Goal: Task Accomplishment & Management: Complete application form

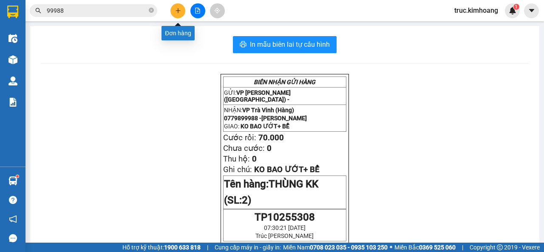
click at [175, 14] on button at bounding box center [178, 10] width 15 height 15
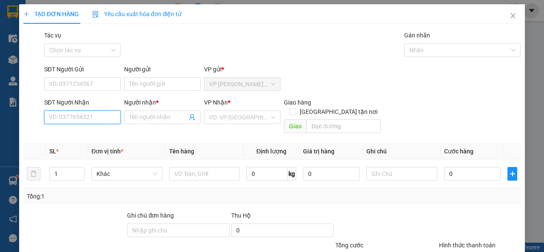
click at [68, 118] on input "SĐT Người Nhận" at bounding box center [82, 118] width 77 height 14
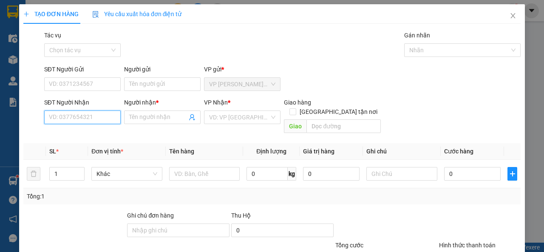
click at [68, 118] on input "SĐT Người Nhận" at bounding box center [82, 118] width 77 height 14
click at [69, 118] on input "SĐT Người Nhận" at bounding box center [82, 118] width 77 height 14
click at [57, 113] on input "SĐT Người Nhận" at bounding box center [82, 118] width 77 height 14
click at [58, 114] on input "SĐT Người Nhận" at bounding box center [82, 118] width 77 height 14
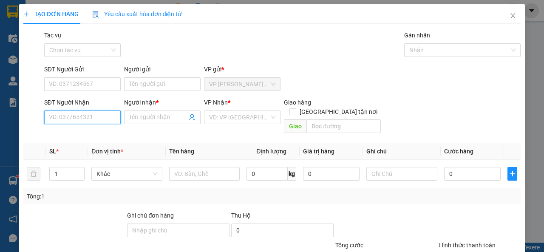
click at [58, 114] on input "SĐT Người Nhận" at bounding box center [82, 118] width 77 height 14
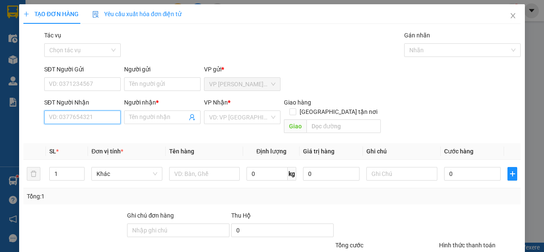
click at [58, 114] on input "SĐT Người Nhận" at bounding box center [82, 118] width 77 height 14
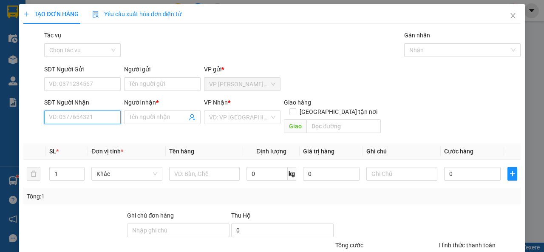
click at [58, 114] on input "SĐT Người Nhận" at bounding box center [82, 118] width 77 height 14
type input "0333074263"
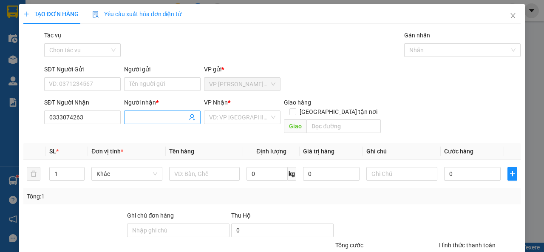
click at [145, 116] on input "Người nhận *" at bounding box center [158, 117] width 58 height 9
type input "D"
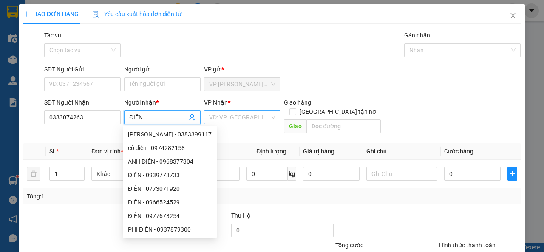
type input "ĐIỀN"
click at [227, 117] on input "search" at bounding box center [239, 117] width 60 height 13
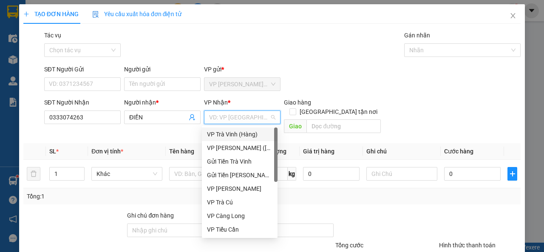
click at [221, 134] on div "VP Trà Vinh (Hàng)" at bounding box center [239, 134] width 65 height 9
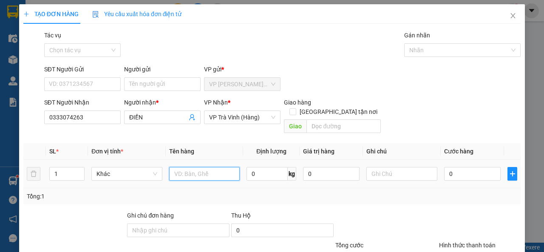
click at [187, 170] on input "text" at bounding box center [204, 174] width 71 height 14
type input "THÙNG MÚT +THÙNG KK"
type input "2"
click at [79, 171] on icon "up" at bounding box center [80, 172] width 3 height 3
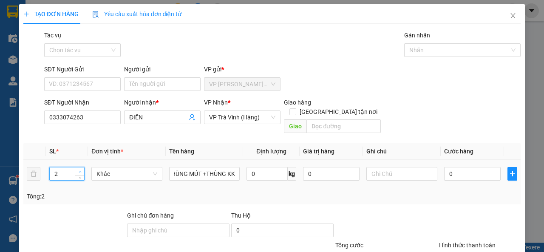
scroll to position [0, 0]
click at [404, 167] on input "text" at bounding box center [402, 174] width 71 height 14
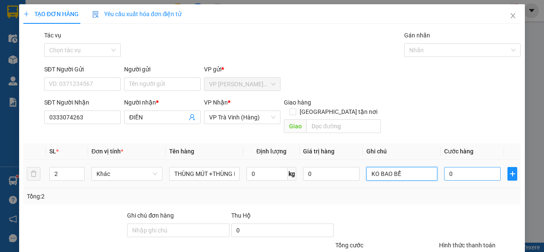
type input "KO BAO BỂ"
click at [458, 167] on input "0" at bounding box center [472, 174] width 57 height 14
type input "6"
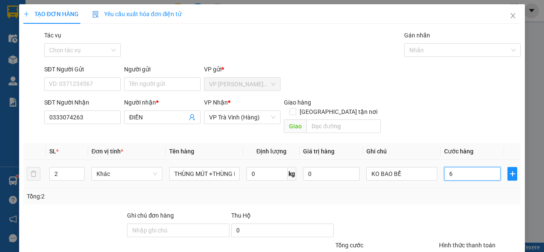
type input "60"
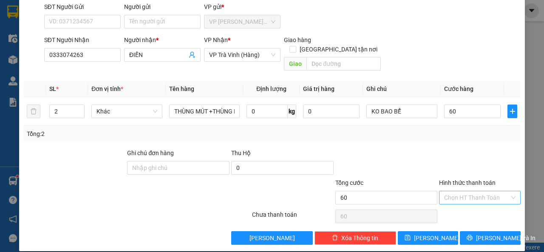
click at [478, 191] on input "Hình thức thanh toán" at bounding box center [476, 197] width 65 height 13
type input "60.000"
click at [471, 200] on div "Tại văn phòng" at bounding box center [475, 206] width 80 height 14
type input "0"
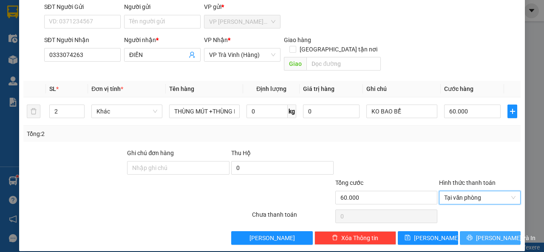
click at [475, 231] on button "[PERSON_NAME] và In" at bounding box center [490, 238] width 61 height 14
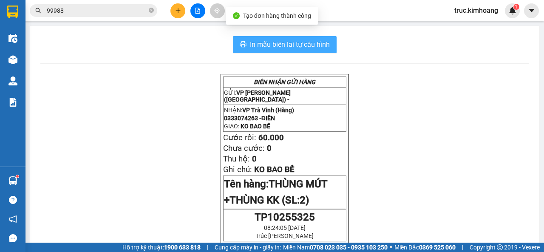
click at [293, 48] on span "In mẫu biên lai tự cấu hình" at bounding box center [290, 44] width 80 height 11
click at [304, 39] on span "In mẫu biên lai tự cấu hình" at bounding box center [290, 44] width 80 height 11
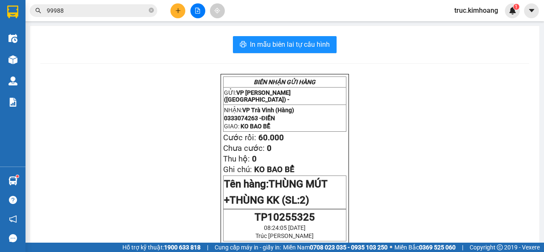
click at [179, 10] on icon "plus" at bounding box center [178, 11] width 6 height 6
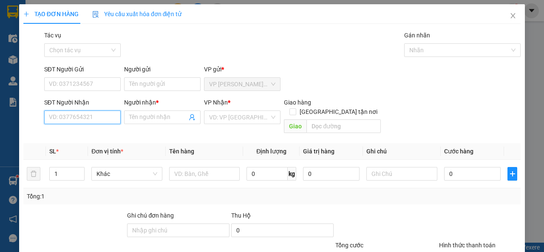
click at [91, 115] on input "SĐT Người Nhận" at bounding box center [82, 118] width 77 height 14
click at [109, 131] on div "0937300339 - LIÊN" at bounding box center [81, 134] width 65 height 9
type input "0937300339"
type input "LIÊN"
type input "35.000"
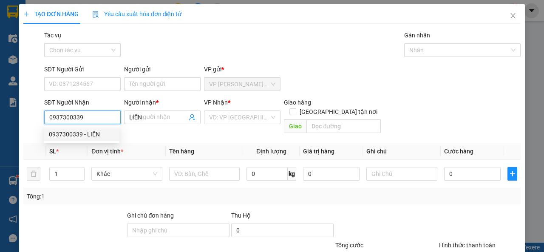
type input "35.000"
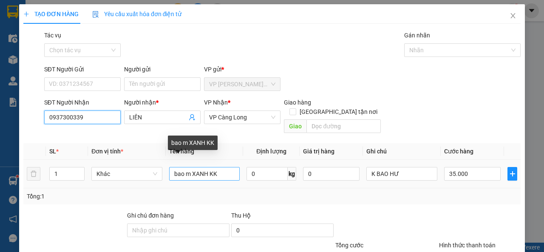
type input "0937300339"
click at [190, 167] on input "bao m XANH KK" at bounding box center [204, 174] width 71 height 14
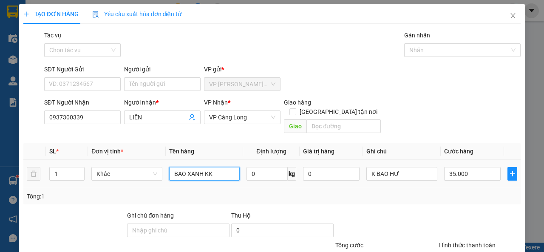
scroll to position [63, 0]
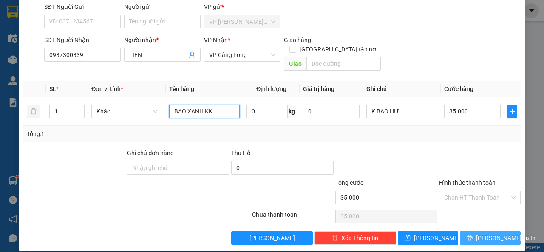
type input "BAO XANH KK"
drag, startPoint x: 479, startPoint y: 228, endPoint x: 475, endPoint y: 209, distance: 19.7
click at [480, 233] on span "[PERSON_NAME] và In" at bounding box center [506, 237] width 60 height 9
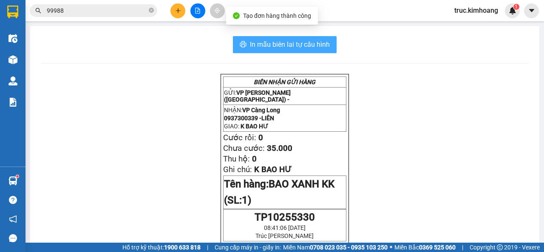
click at [310, 45] on span "In mẫu biên lai tự cấu hình" at bounding box center [290, 44] width 80 height 11
click at [283, 43] on span "In mẫu biên lai tự cấu hình" at bounding box center [290, 44] width 80 height 11
